Goal: Task Accomplishment & Management: Complete application form

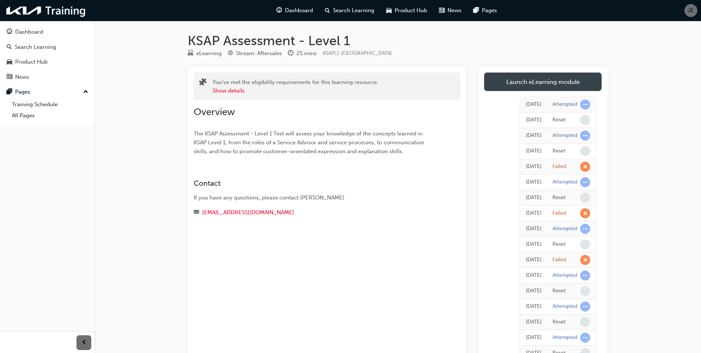
click at [569, 83] on link "Launch eLearning module" at bounding box center [543, 81] width 118 height 18
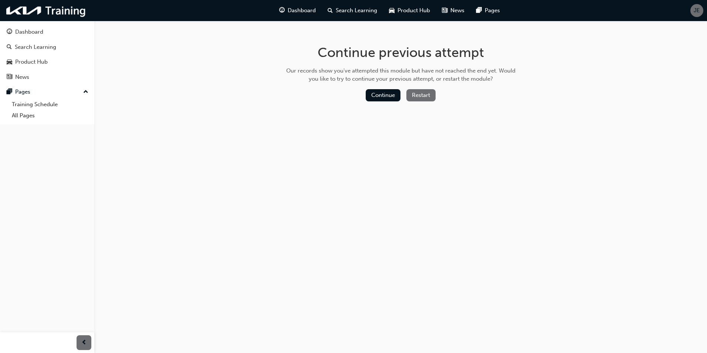
click at [411, 96] on button "Restart" at bounding box center [420, 95] width 29 height 12
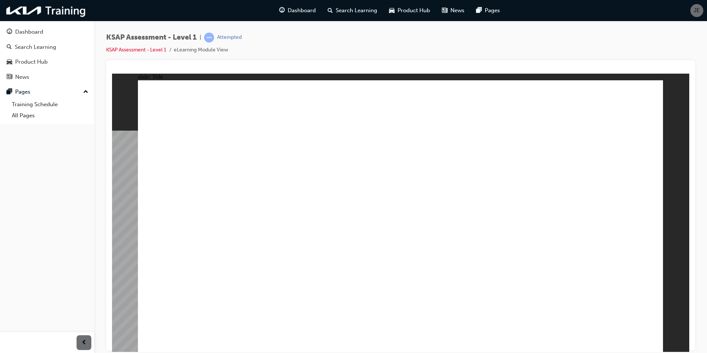
click at [112, 73] on image at bounding box center [112, 73] width 0 height 0
radio input "true"
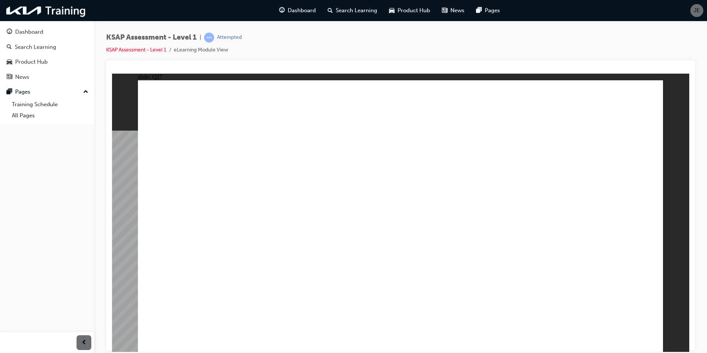
radio input "true"
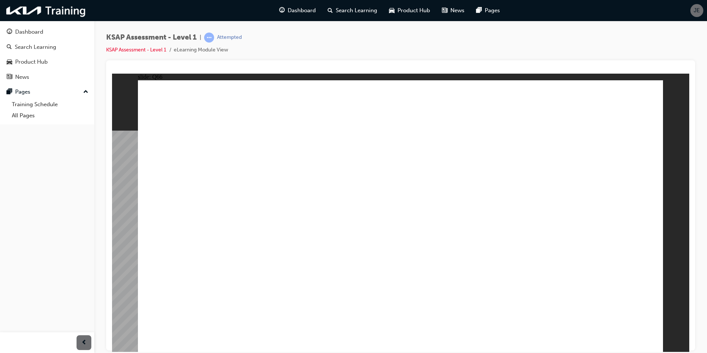
radio input "true"
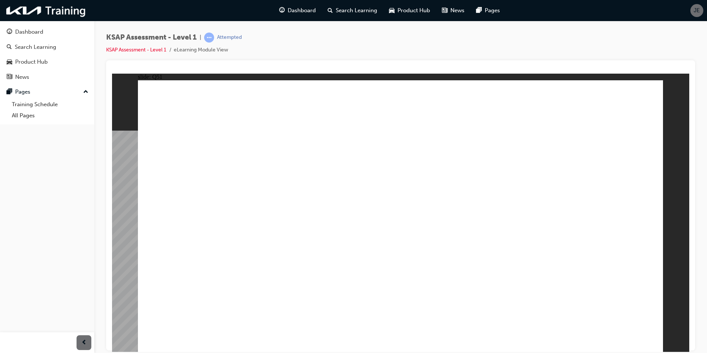
radio input "true"
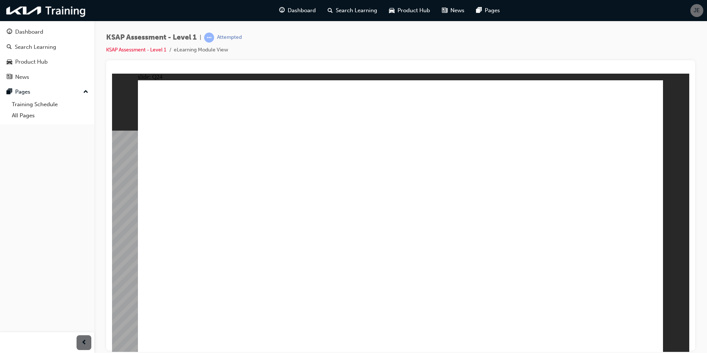
radio input "true"
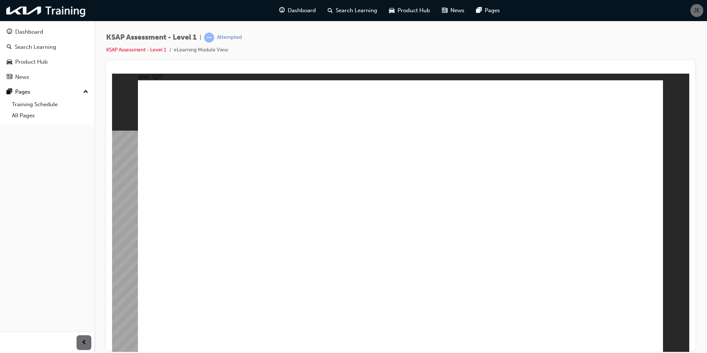
radio input "true"
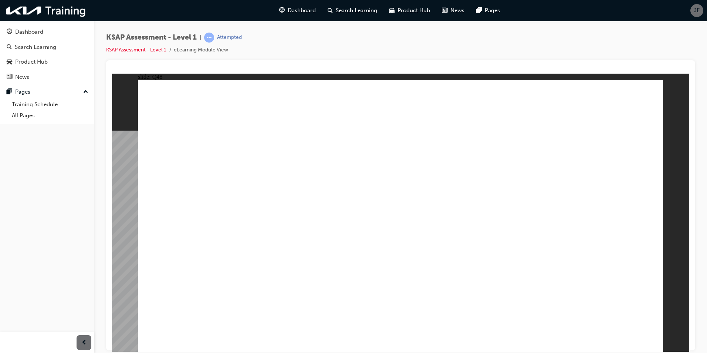
radio input "true"
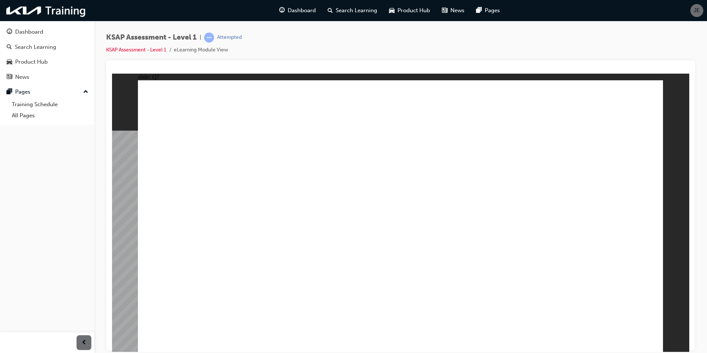
radio input "true"
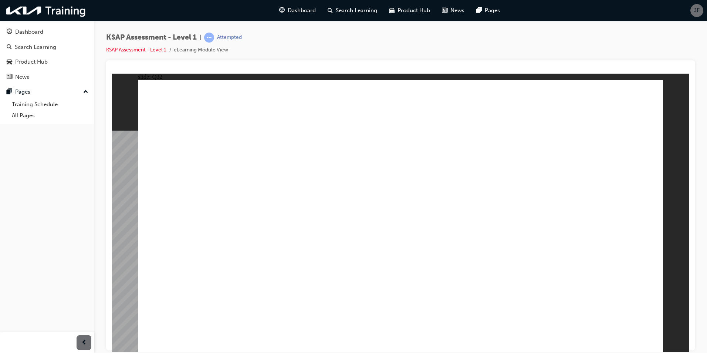
radio input "true"
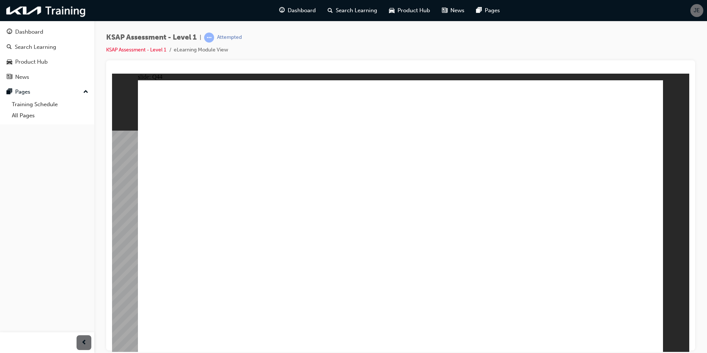
radio input "true"
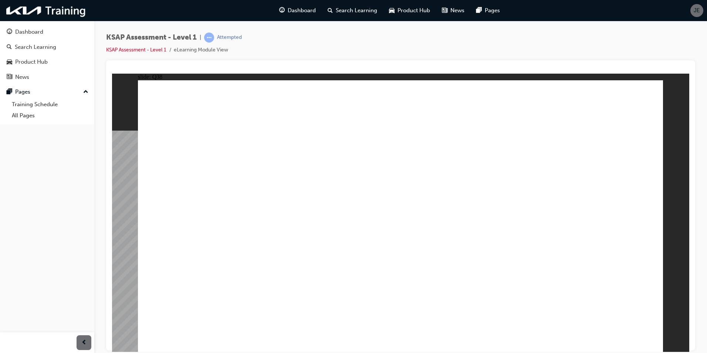
radio input "true"
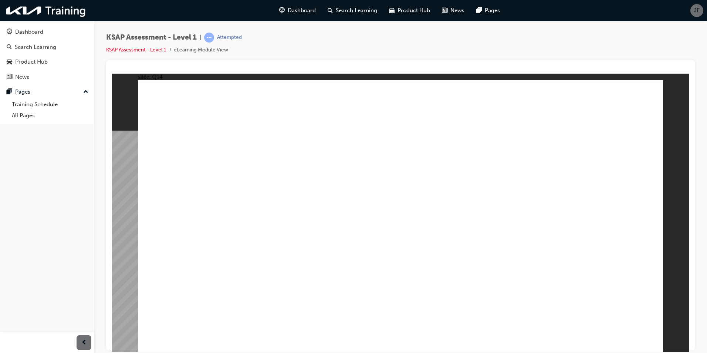
radio input "true"
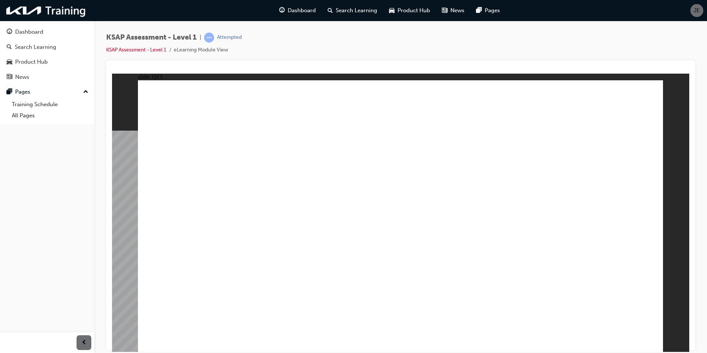
radio input "true"
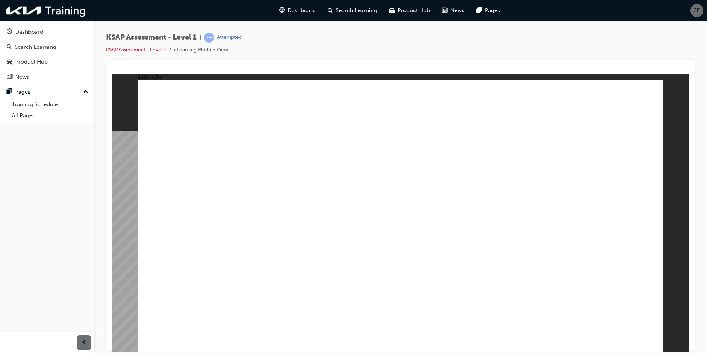
radio input "true"
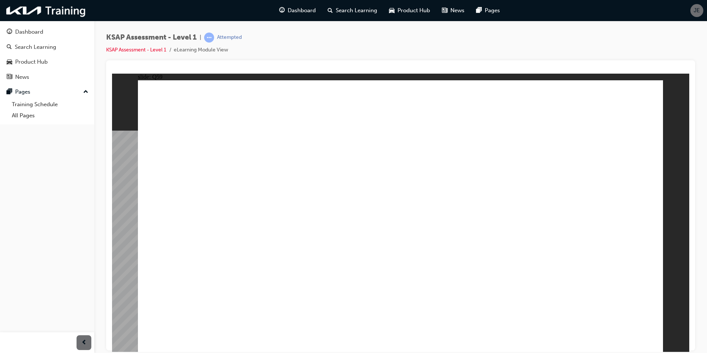
radio input "true"
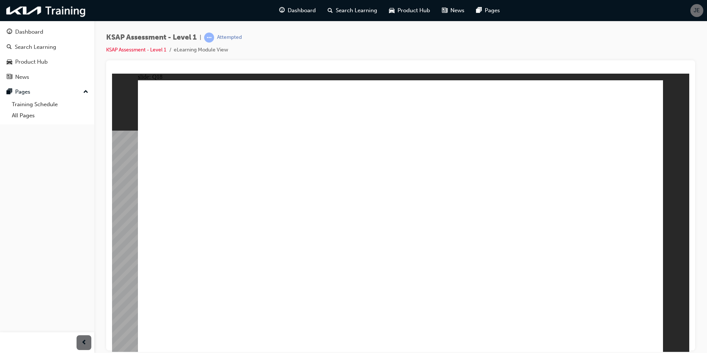
radio input "false"
radio input "true"
drag, startPoint x: 399, startPoint y: 245, endPoint x: 466, endPoint y: 333, distance: 110.5
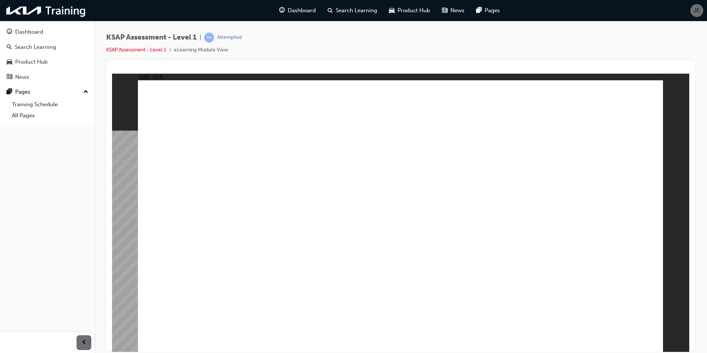
drag, startPoint x: 423, startPoint y: 260, endPoint x: 421, endPoint y: 255, distance: 5.5
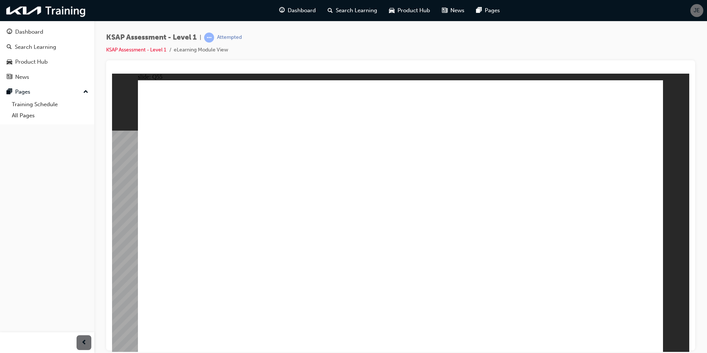
radio input "true"
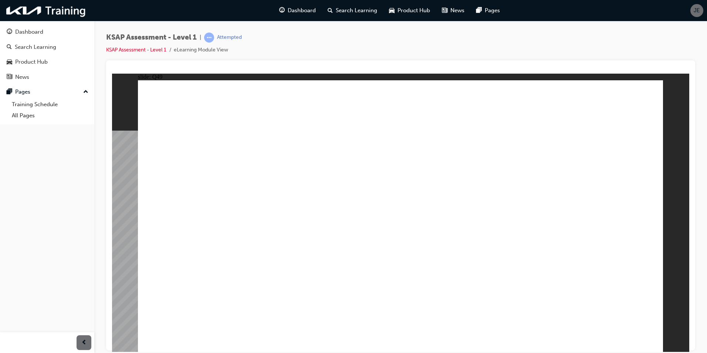
radio input "true"
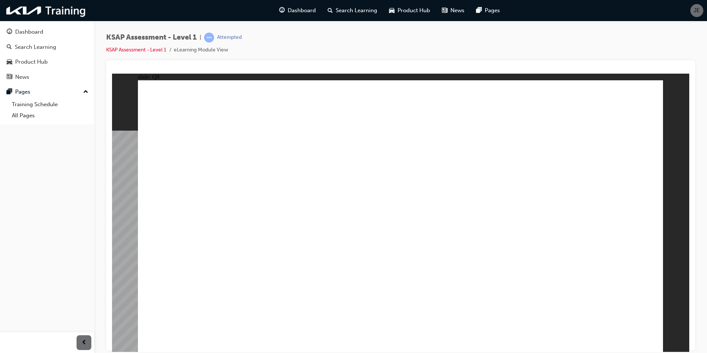
radio input "true"
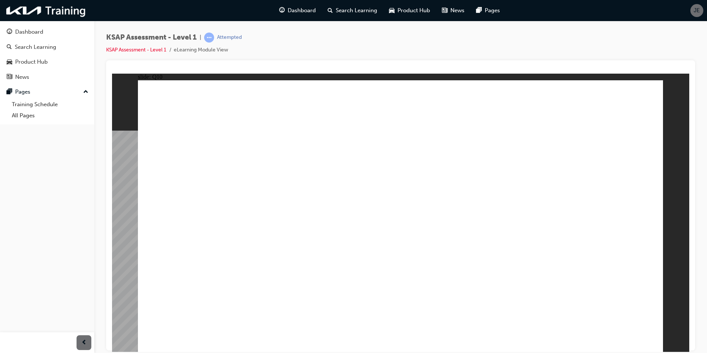
radio input "true"
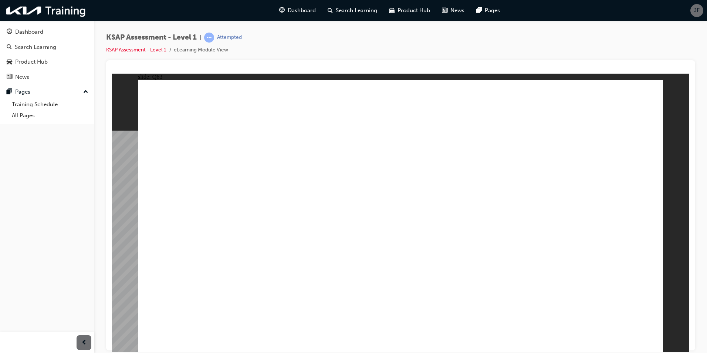
radio input "true"
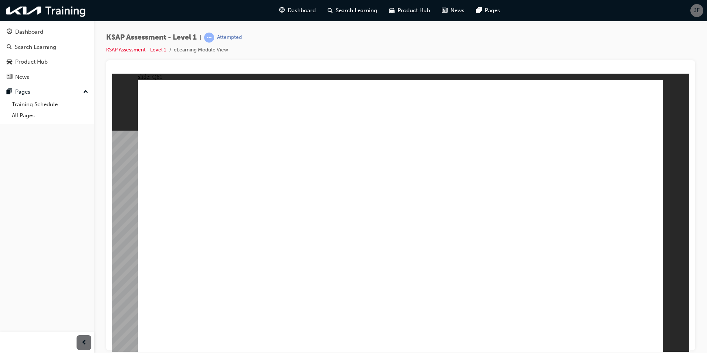
radio input "true"
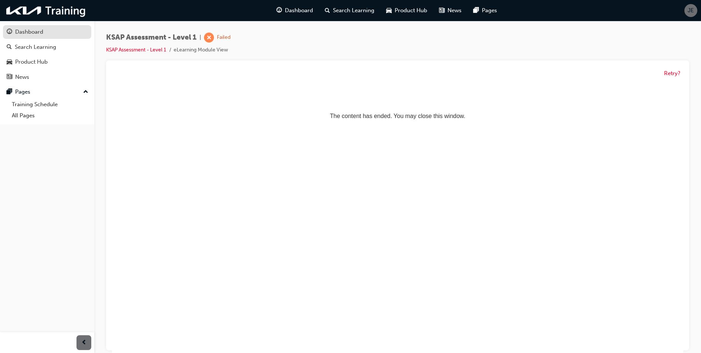
click at [59, 30] on div "Dashboard" at bounding box center [47, 31] width 81 height 9
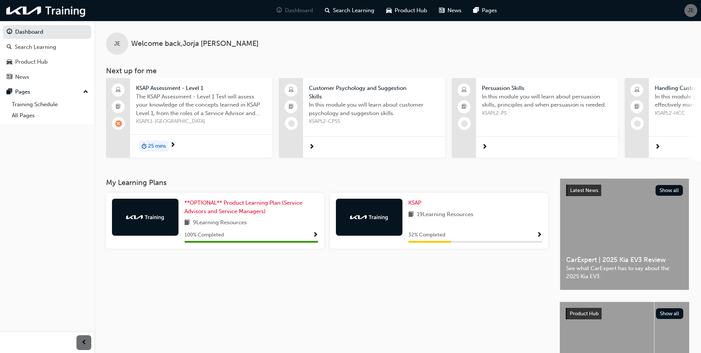
click at [540, 238] on span "Show Progress" at bounding box center [540, 235] width 6 height 7
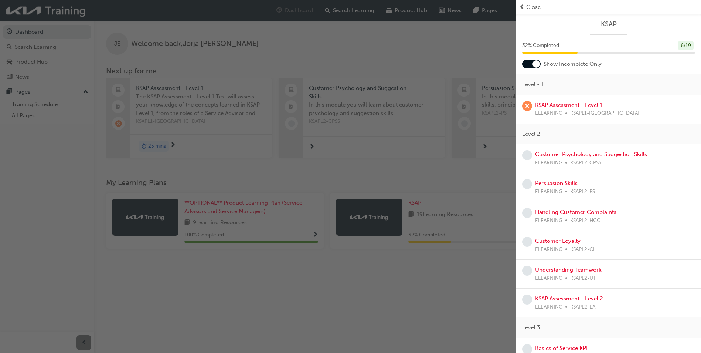
click at [440, 308] on div "button" at bounding box center [258, 176] width 516 height 353
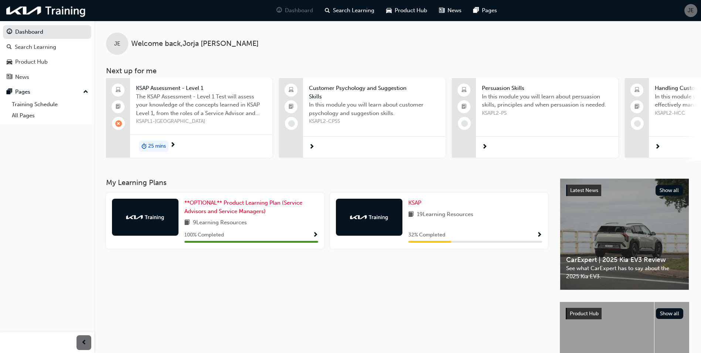
click at [543, 237] on div "KSAP 19 Learning Resources 32 % Completed" at bounding box center [439, 221] width 218 height 56
click at [539, 238] on span "Show Progress" at bounding box center [540, 235] width 6 height 7
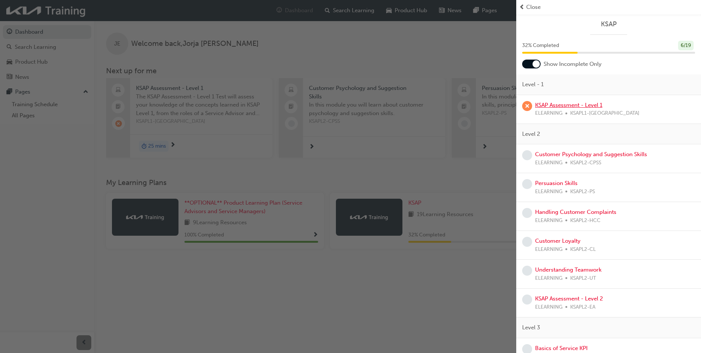
click at [568, 108] on link "KSAP Assessment - Level 1" at bounding box center [568, 105] width 67 height 7
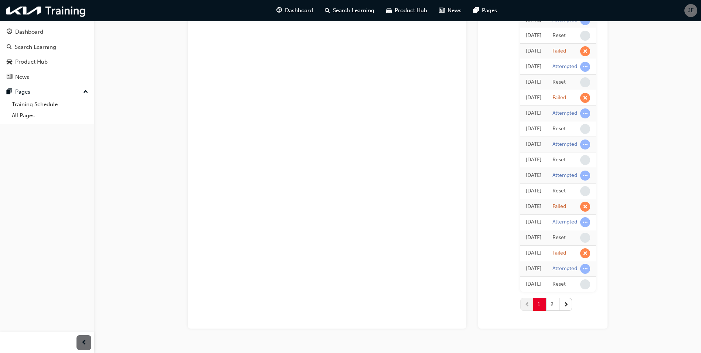
scroll to position [591, 0]
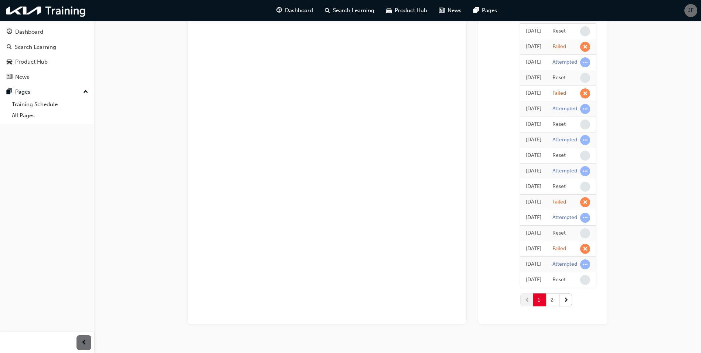
click at [546, 301] on button "2" at bounding box center [552, 299] width 13 height 13
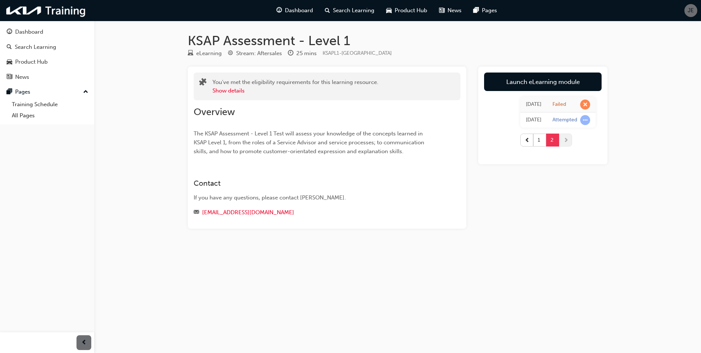
scroll to position [0, 0]
click at [536, 146] on button "1" at bounding box center [542, 139] width 13 height 13
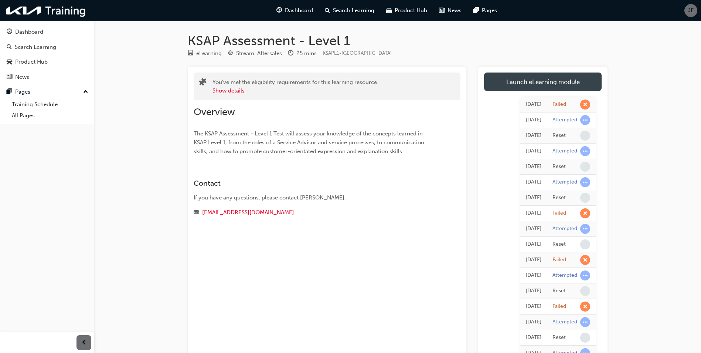
click at [508, 84] on link "Launch eLearning module" at bounding box center [543, 81] width 118 height 18
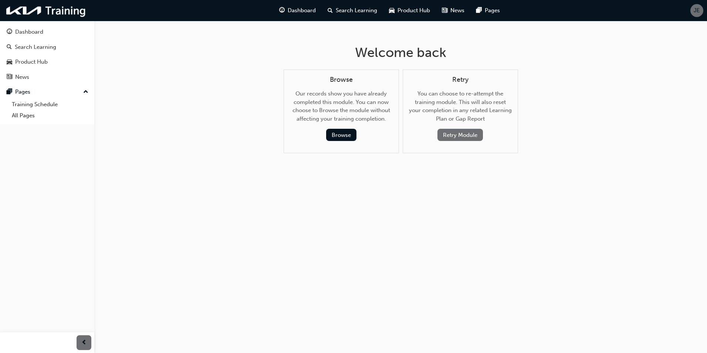
click at [468, 136] on button "Retry Module" at bounding box center [459, 135] width 45 height 12
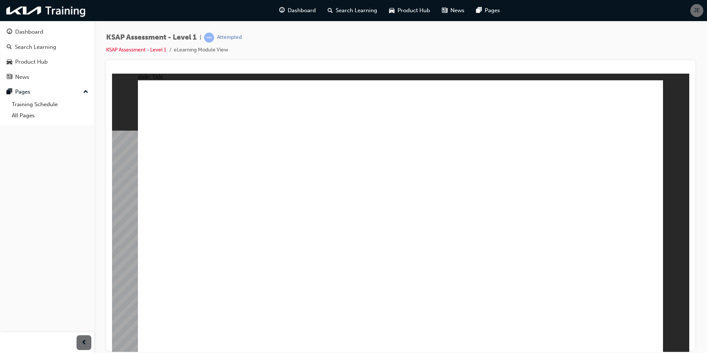
radio input "true"
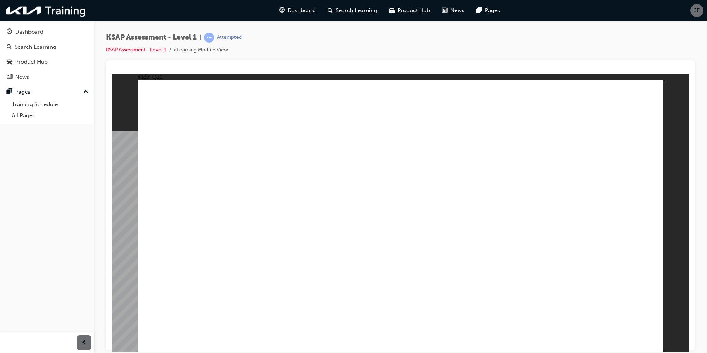
radio input "true"
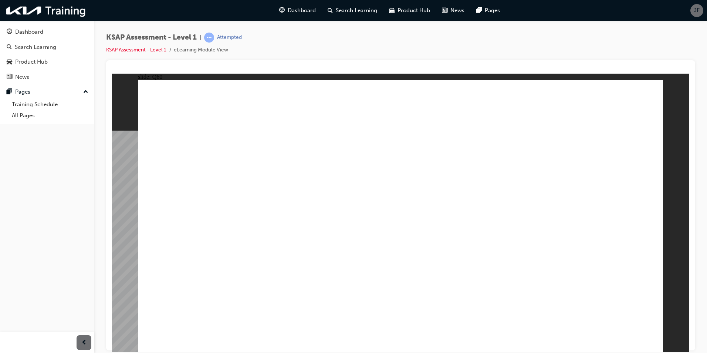
radio input "true"
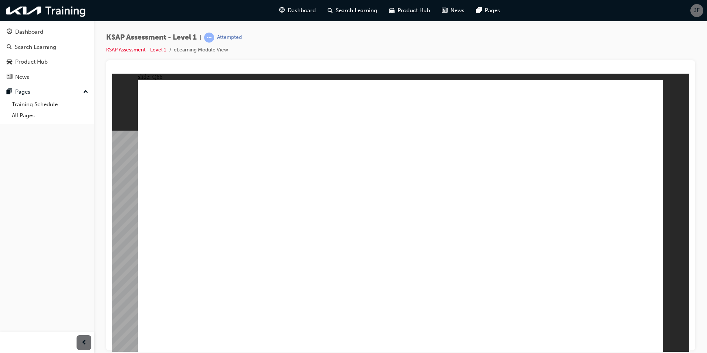
radio input "true"
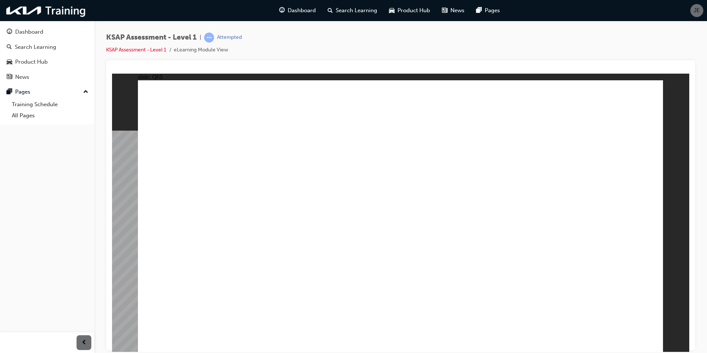
radio input "true"
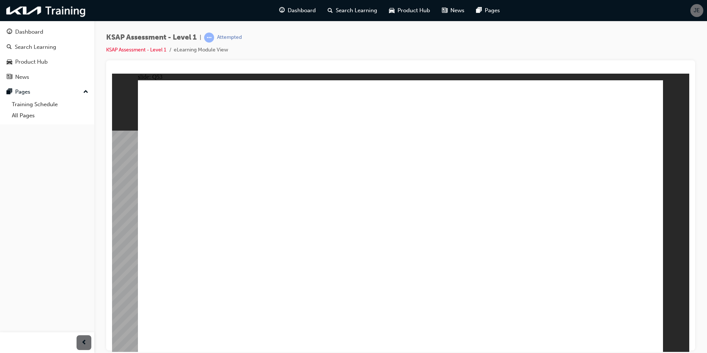
radio input "true"
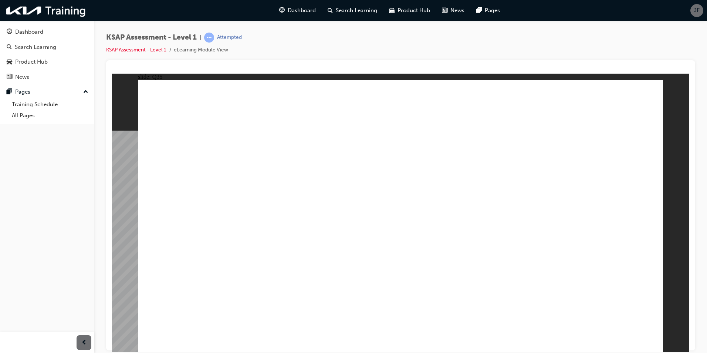
radio input "true"
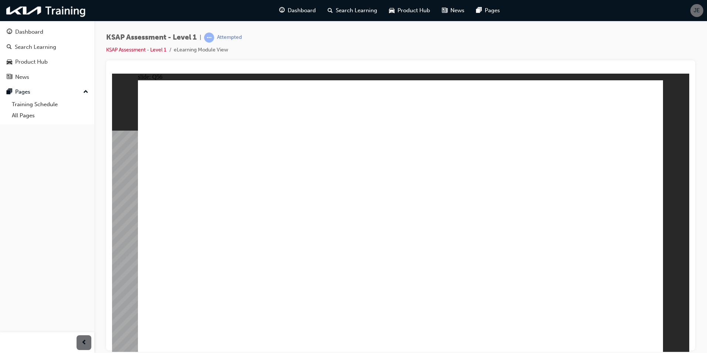
radio input "false"
radio input "true"
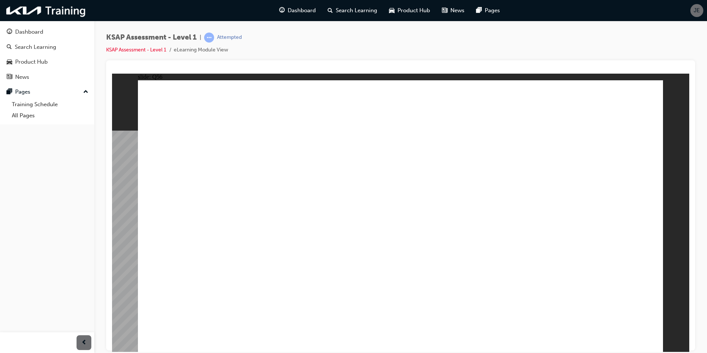
radio input "false"
radio input "true"
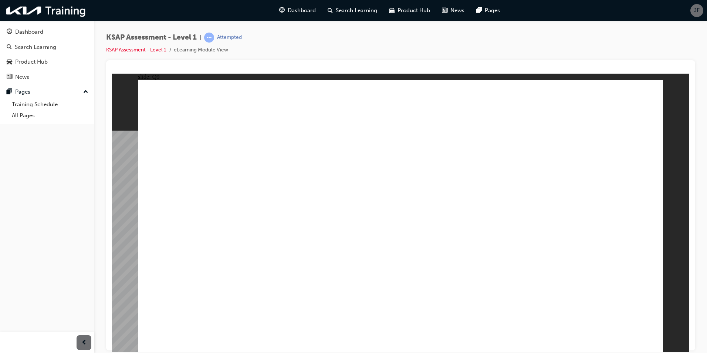
radio input "true"
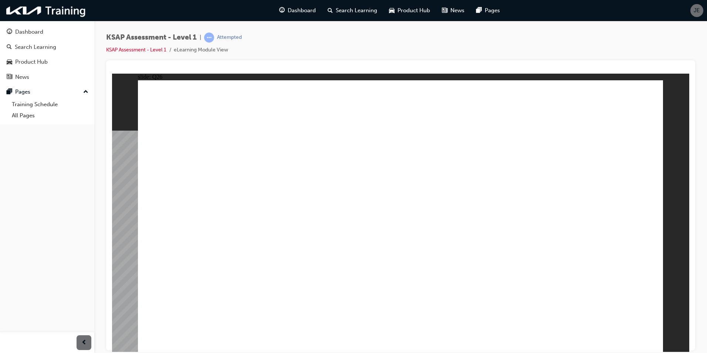
radio input "true"
